Goal: Contribute content

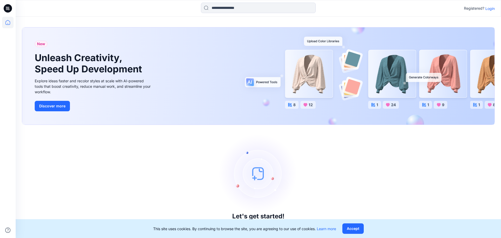
click at [490, 8] on p "Login" at bounding box center [490, 8] width 9 height 5
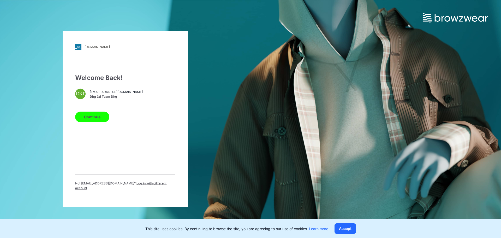
click at [86, 121] on button "Continue" at bounding box center [92, 116] width 34 height 10
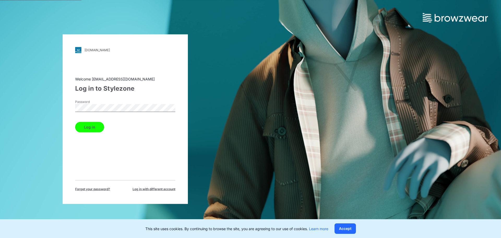
click at [86, 128] on button "Log in" at bounding box center [89, 127] width 29 height 10
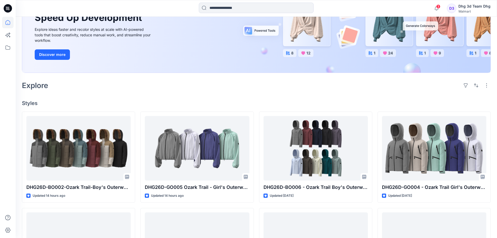
scroll to position [78, 0]
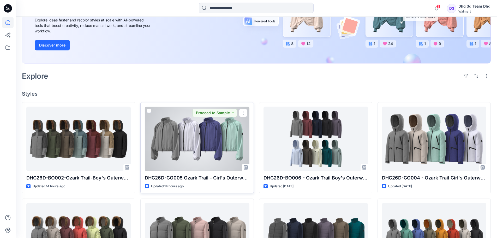
click at [197, 149] on div at bounding box center [197, 139] width 104 height 64
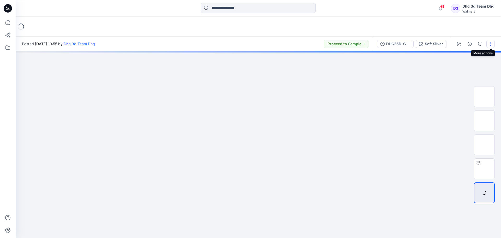
click at [491, 42] on button "button" at bounding box center [491, 44] width 8 height 8
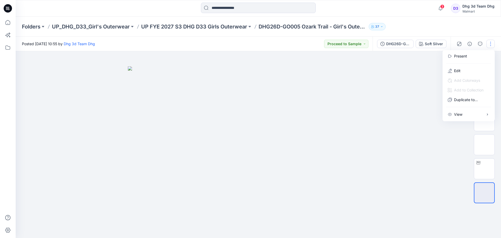
click at [421, 65] on div at bounding box center [259, 144] width 486 height 187
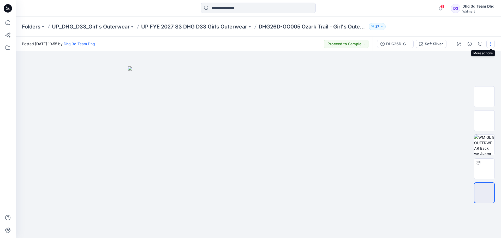
click at [489, 46] on button "button" at bounding box center [491, 44] width 8 height 8
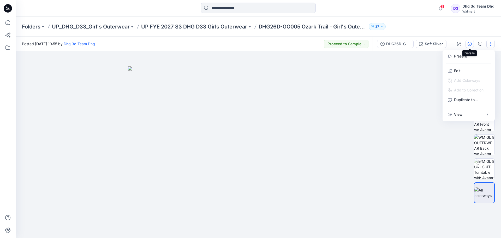
click at [470, 46] on icon "button" at bounding box center [470, 44] width 4 height 4
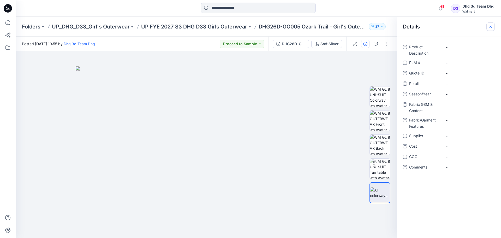
click at [492, 24] on button "button" at bounding box center [491, 26] width 8 height 8
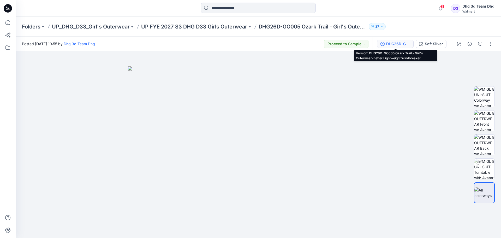
click at [397, 42] on div "DHG26D-GO005 Ozark Trail - Girl's Outerwear-Better Lightweight Windbreaker" at bounding box center [398, 44] width 24 height 6
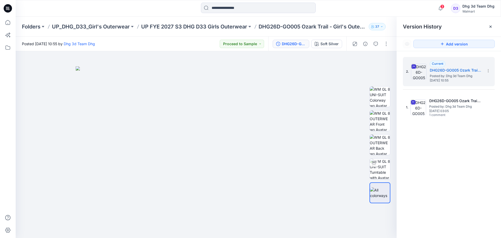
click at [450, 156] on div "2. Current DHG26D-GO005 Ozark Trail - Girl's Outerwear-Better Lightweight Windb…" at bounding box center [449, 148] width 104 height 194
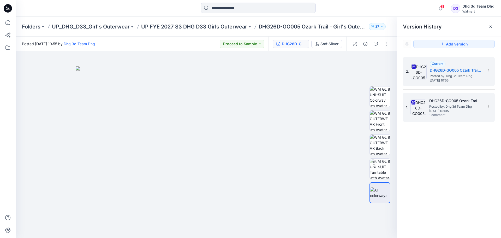
click at [442, 107] on span "Posted by: Dhg 3d Team Dhg" at bounding box center [455, 106] width 52 height 5
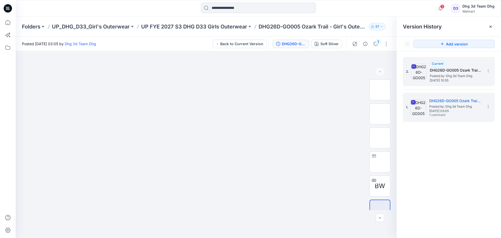
click at [453, 63] on div "Current DHG26D-GO005 Ozark Trail - Girl's Outerwear-Better Lightweight Windbrea…" at bounding box center [456, 71] width 52 height 21
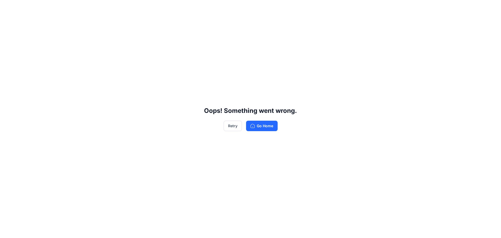
click at [262, 131] on div "Oops! Something went wrong. Retry Go Home" at bounding box center [250, 119] width 501 height 238
click at [263, 129] on button "Go Home" at bounding box center [262, 126] width 32 height 10
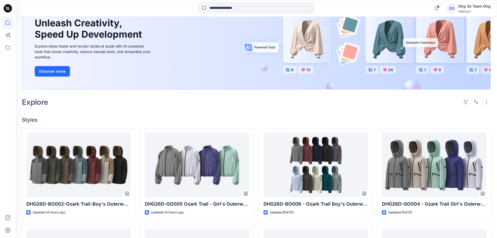
scroll to position [157, 0]
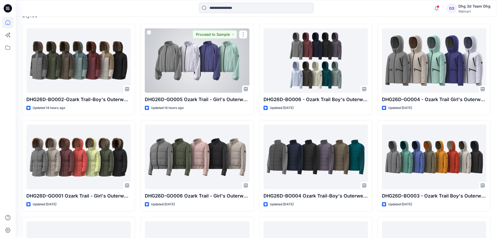
drag, startPoint x: 205, startPoint y: 64, endPoint x: 126, endPoint y: 86, distance: 82.1
click at [205, 64] on div at bounding box center [197, 60] width 104 height 64
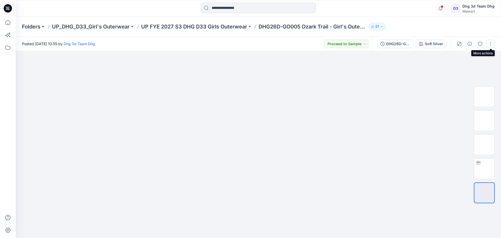
click at [493, 46] on button "button" at bounding box center [491, 44] width 8 height 8
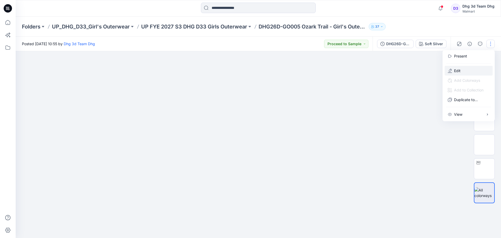
click at [478, 68] on button "Edit" at bounding box center [469, 71] width 48 height 10
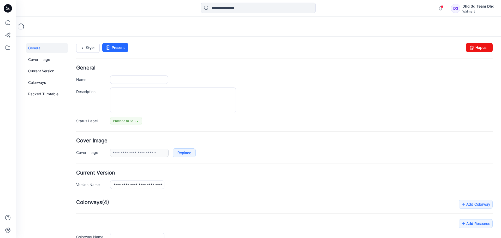
type input "**********"
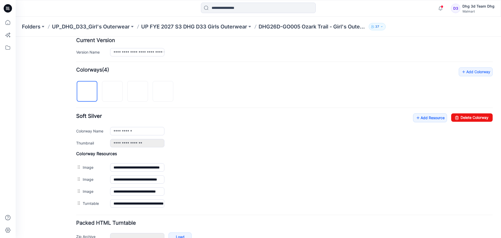
scroll to position [164, 0]
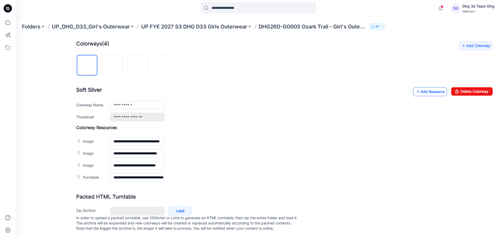
click at [436, 87] on link "Add Resource" at bounding box center [430, 91] width 34 height 9
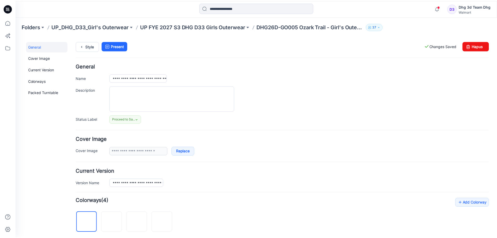
scroll to position [0, 0]
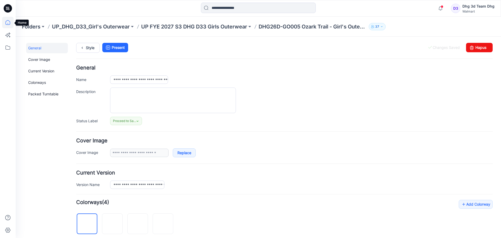
click at [8, 24] on icon at bounding box center [8, 23] width 0 height 1
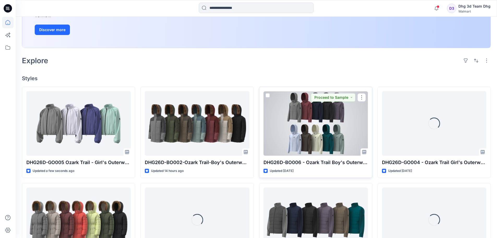
scroll to position [104, 0]
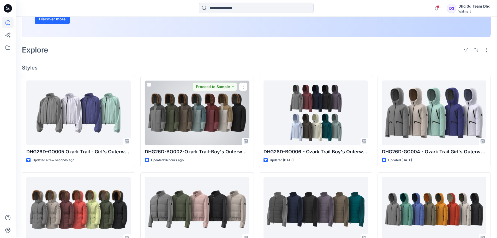
click at [199, 124] on div at bounding box center [197, 112] width 104 height 64
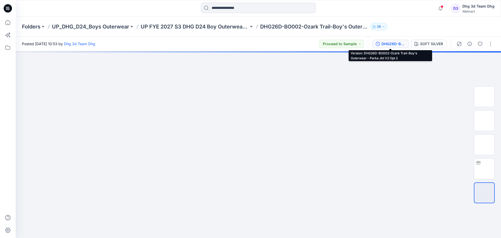
click at [391, 43] on div "DHG26D-BO002-Ozark Trail-Boy's Outerwear - Parka Jkt V2 Opt 2" at bounding box center [394, 44] width 24 height 6
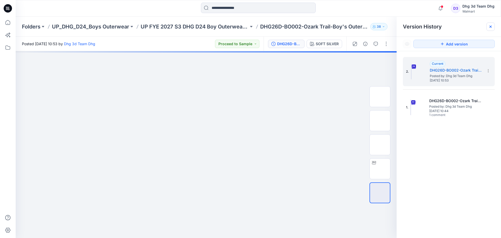
click at [492, 26] on icon at bounding box center [491, 27] width 4 height 4
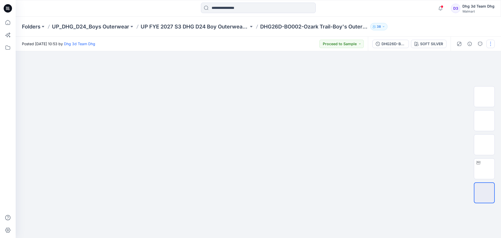
click at [493, 45] on button "button" at bounding box center [491, 44] width 8 height 8
click at [478, 70] on button "Edit" at bounding box center [469, 71] width 48 height 10
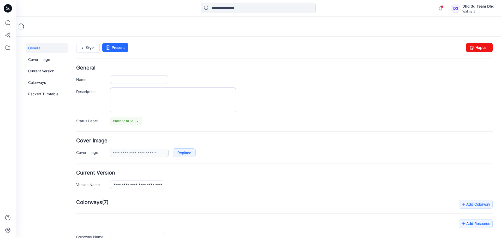
type input "**********"
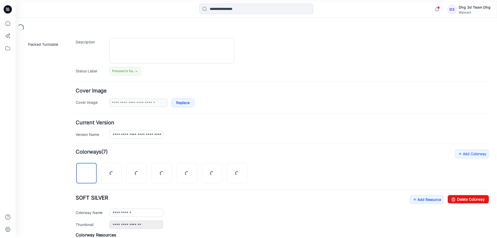
scroll to position [131, 0]
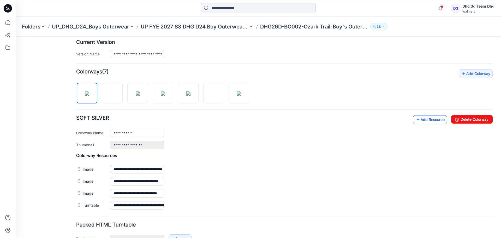
click at [418, 119] on link "Add Resource" at bounding box center [430, 119] width 34 height 9
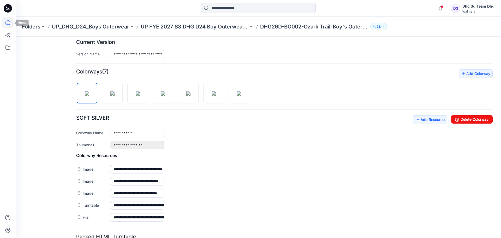
click at [9, 22] on icon at bounding box center [7, 22] width 11 height 11
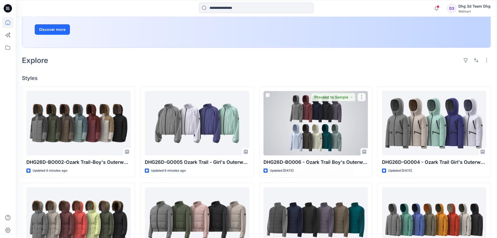
scroll to position [26, 0]
